Goal: Entertainment & Leisure: Consume media (video, audio)

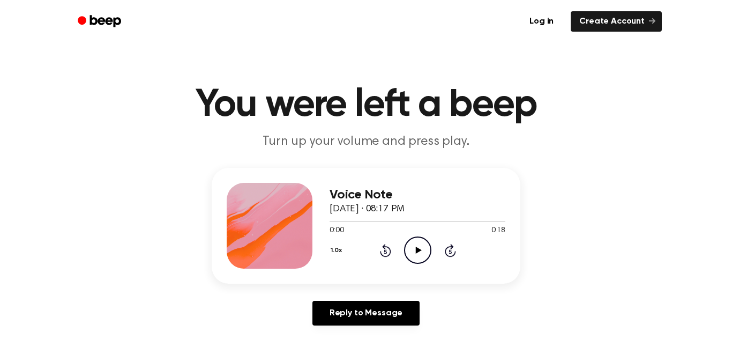
click at [427, 262] on icon "Play Audio" at bounding box center [417, 249] width 27 height 27
click at [413, 257] on icon "Play Audio" at bounding box center [417, 249] width 27 height 27
click at [412, 263] on icon "Play Audio" at bounding box center [417, 249] width 27 height 27
click at [418, 253] on icon "Play Audio" at bounding box center [417, 249] width 27 height 27
